Goal: Navigation & Orientation: Go to known website

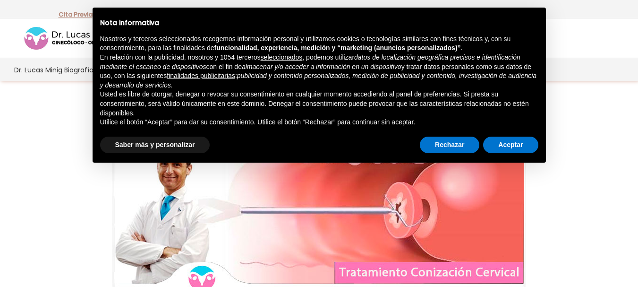
click at [586, 141] on div at bounding box center [319, 216] width 638 height 161
click at [568, 244] on div at bounding box center [319, 216] width 638 height 161
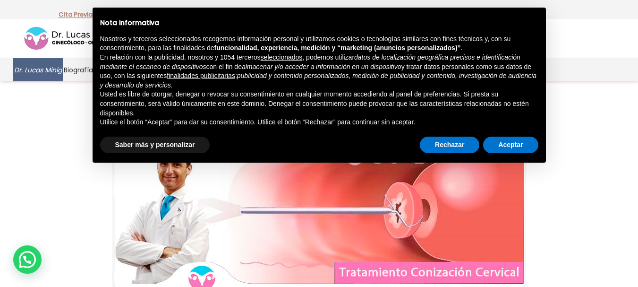
click at [49, 80] on link "Dr. Lucas Minig" at bounding box center [38, 69] width 50 height 23
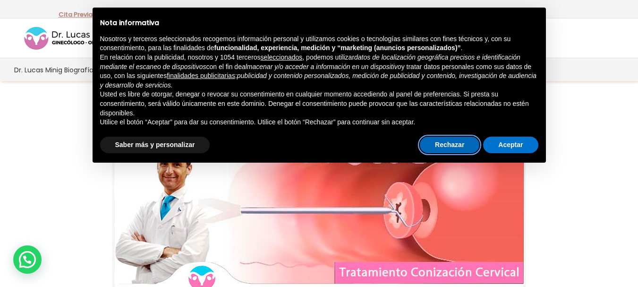
click at [454, 144] on button "Rechazar" at bounding box center [449, 144] width 59 height 17
